Goal: Navigation & Orientation: Go to known website

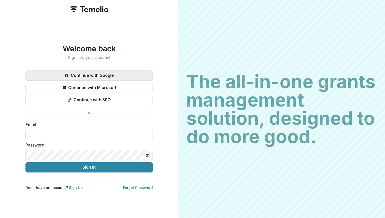
click at [98, 76] on button "Continue with Google" at bounding box center [88, 75] width 127 height 10
click at [101, 72] on button "Continue with Google" at bounding box center [88, 75] width 127 height 10
